Goal: Information Seeking & Learning: Learn about a topic

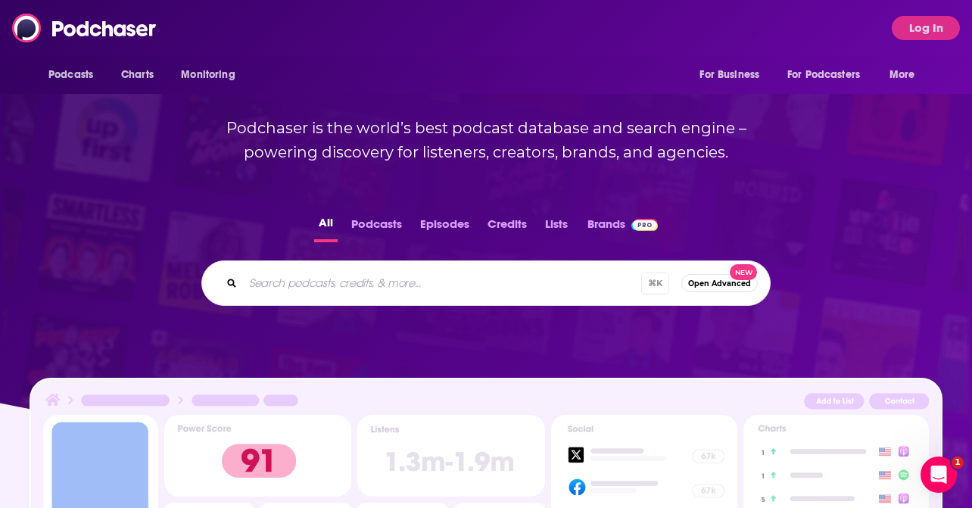
scroll to position [179, 0]
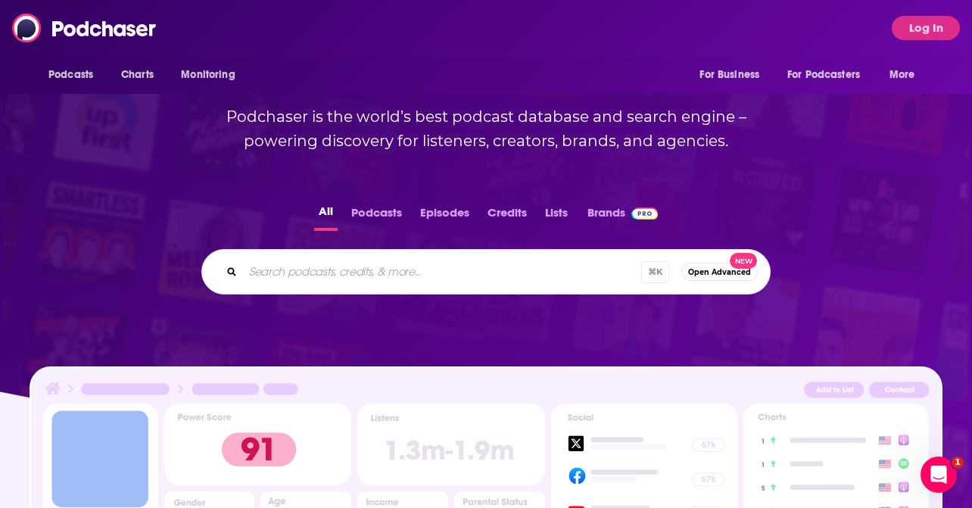
click at [468, 275] on input "Search podcasts, credits, & more..." at bounding box center [442, 272] width 398 height 24
paste input "[URL][DOMAIN_NAME]"
type input "[URL][DOMAIN_NAME]"
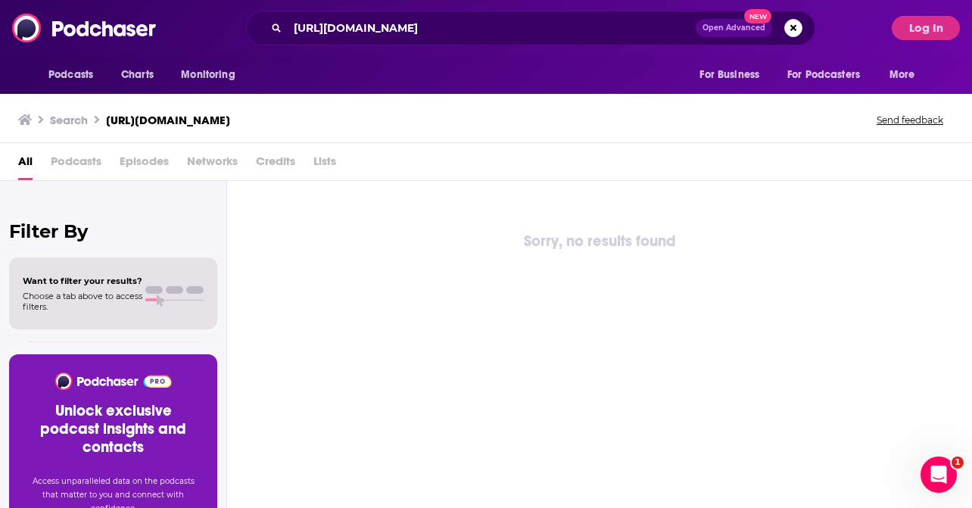
click at [369, 111] on div "Search [URL][DOMAIN_NAME] Send feedback" at bounding box center [482, 119] width 929 height 21
click at [379, 33] on input "[URL][DOMAIN_NAME]" at bounding box center [492, 28] width 408 height 24
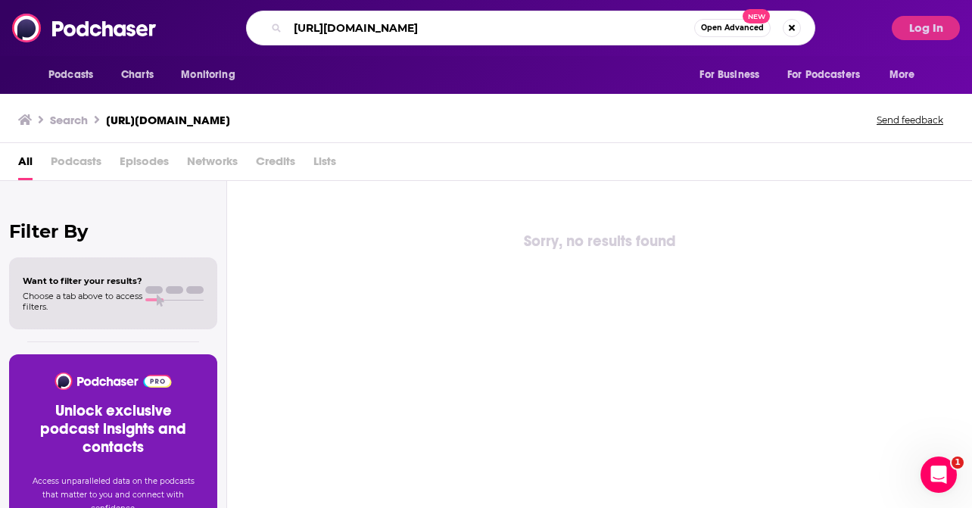
click at [379, 33] on input "[URL][DOMAIN_NAME]" at bounding box center [491, 28] width 406 height 24
type input "think with [PERSON_NAME]"
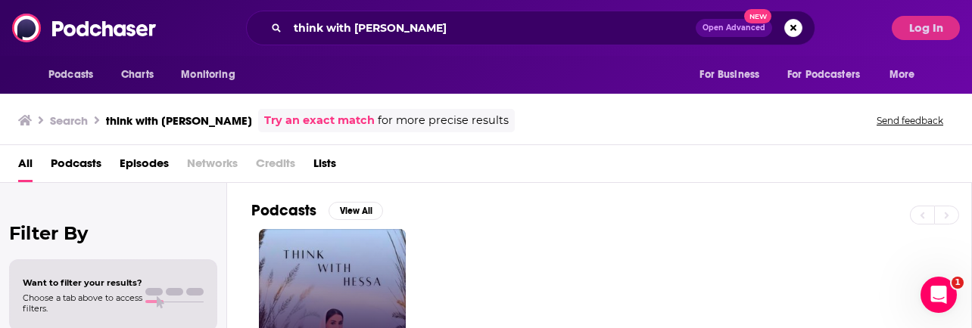
click at [339, 274] on link "Think With [PERSON_NAME]" at bounding box center [332, 302] width 147 height 147
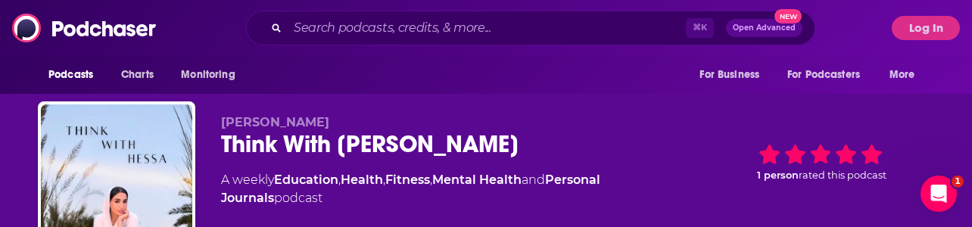
click at [426, 190] on div "A weekly Education , Health , Fitness , Mental Health and Personal Journals pod…" at bounding box center [452, 189] width 462 height 36
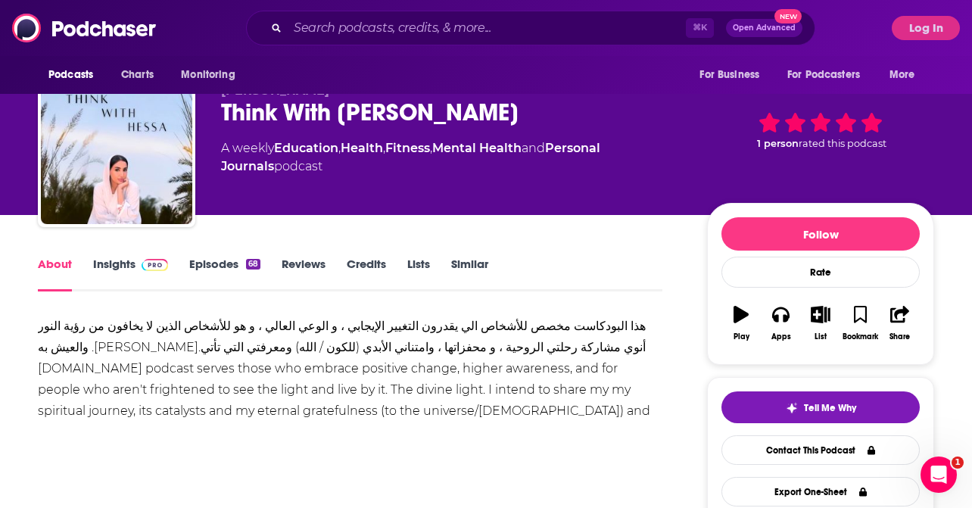
scroll to position [36, 0]
